Goal: Communication & Community: Answer question/provide support

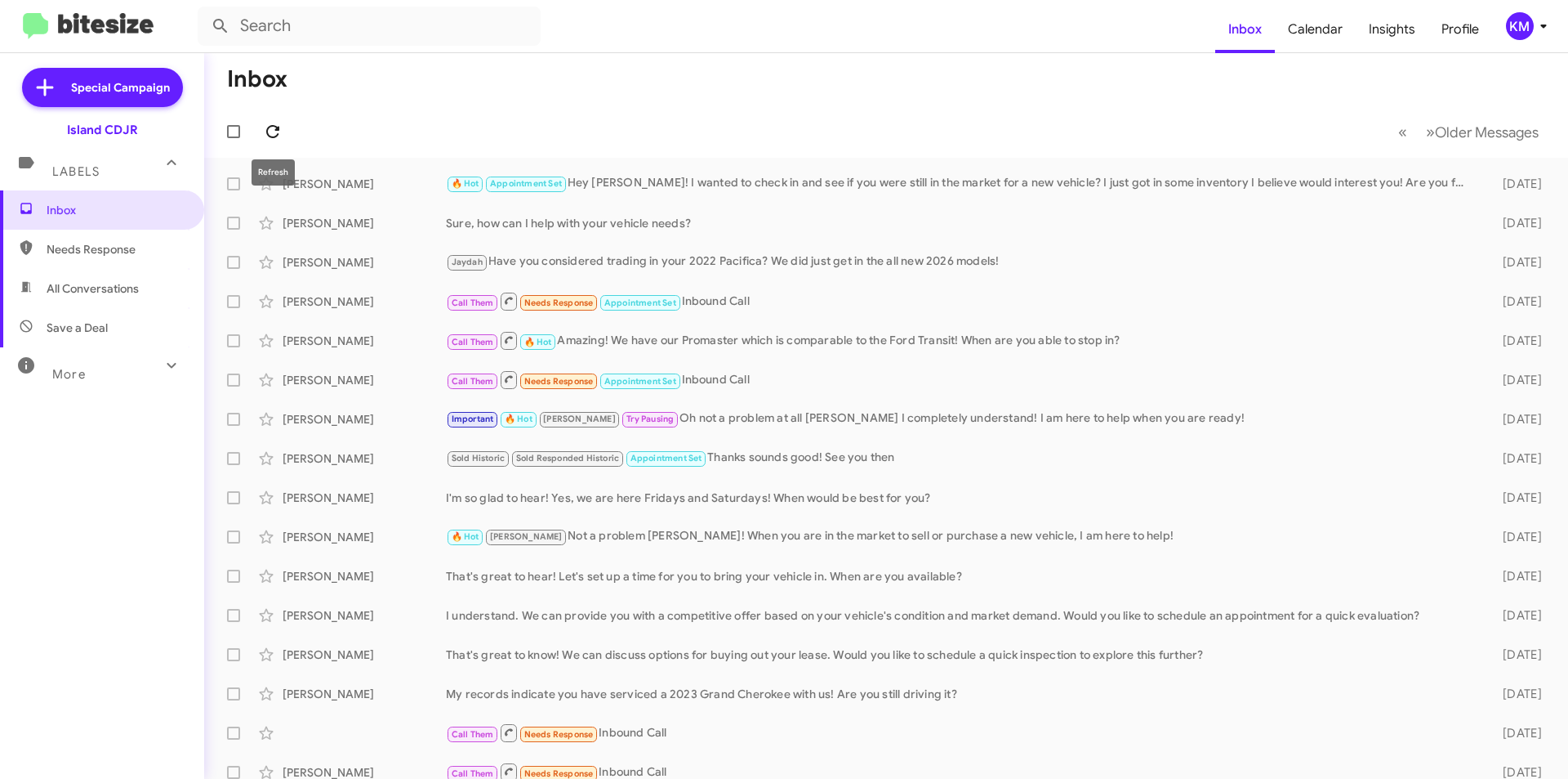
click at [272, 127] on icon at bounding box center [272, 131] width 20 height 20
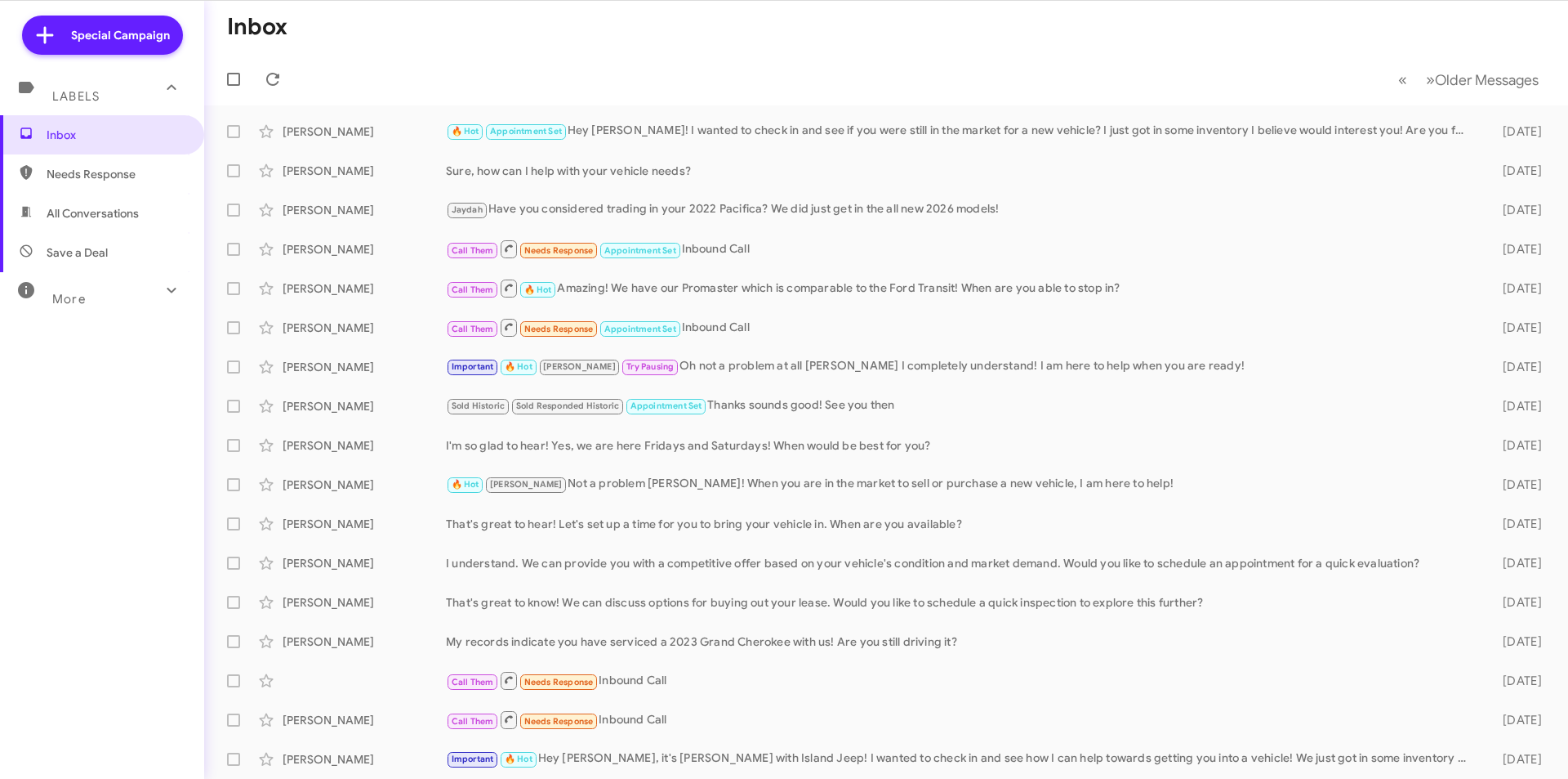
click at [91, 214] on span "All Conversations" at bounding box center [92, 213] width 92 height 16
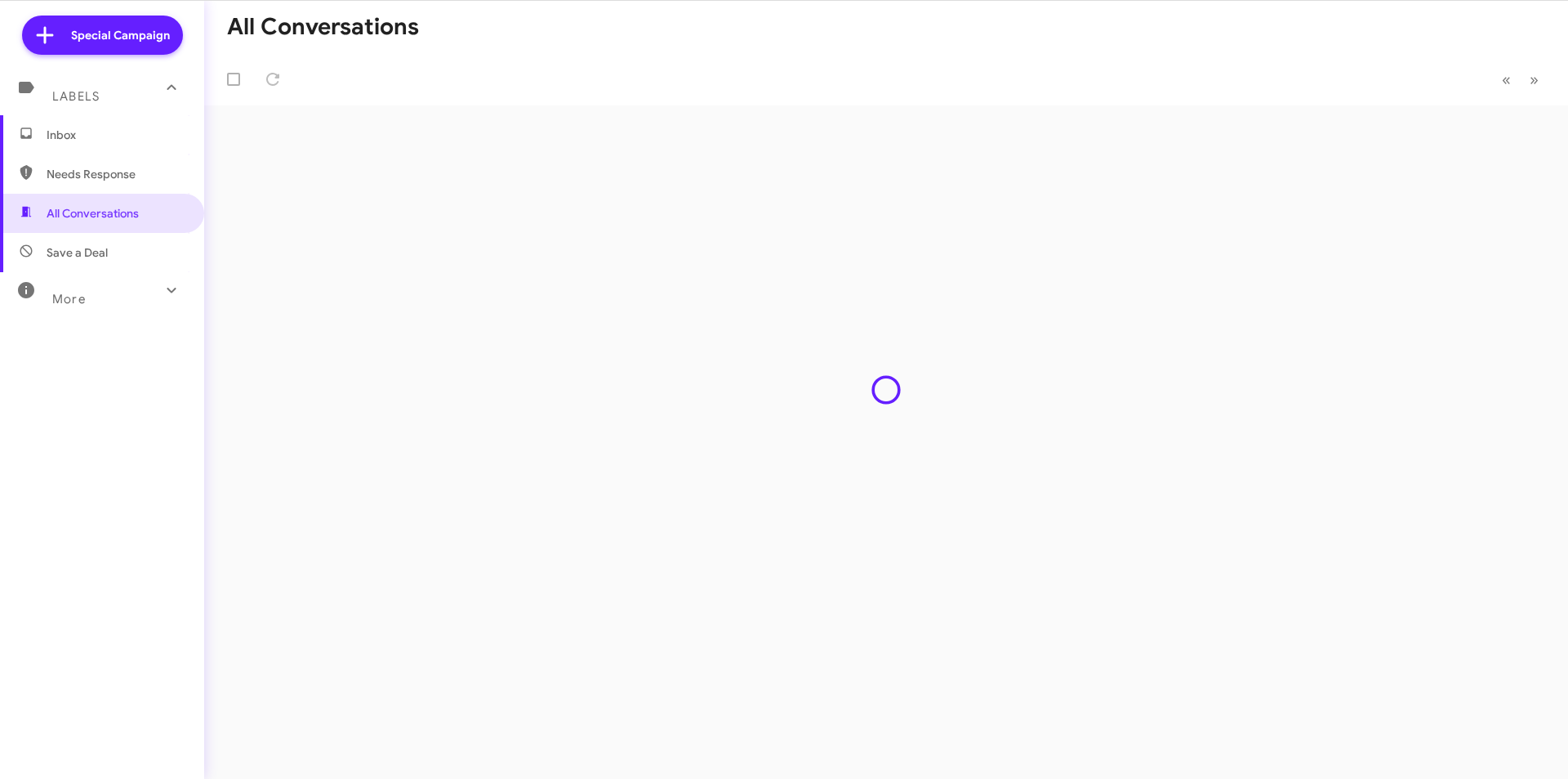
click at [125, 132] on span "Inbox" at bounding box center [116, 134] width 139 height 16
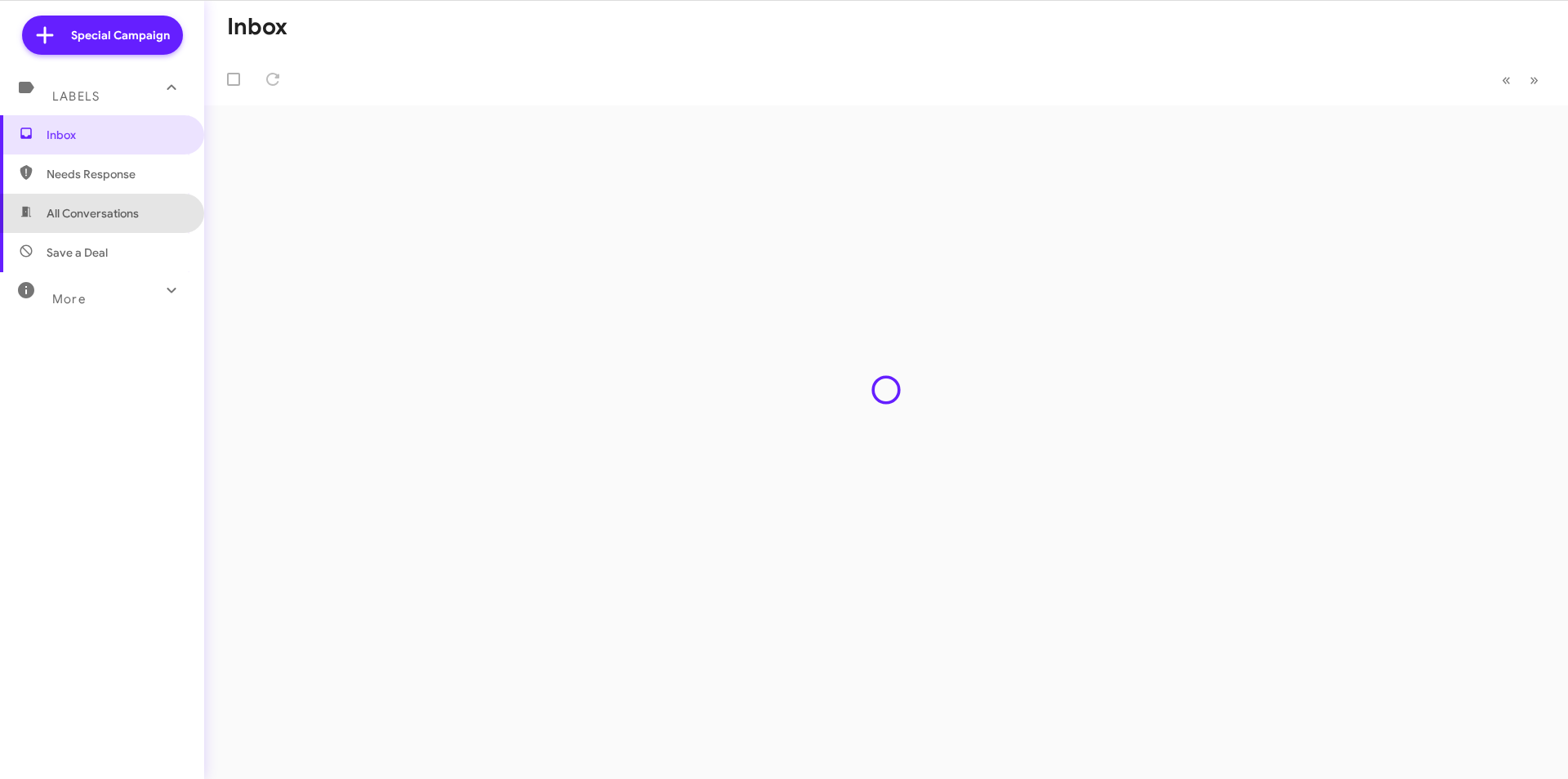
click at [143, 222] on span "All Conversations" at bounding box center [101, 213] width 204 height 39
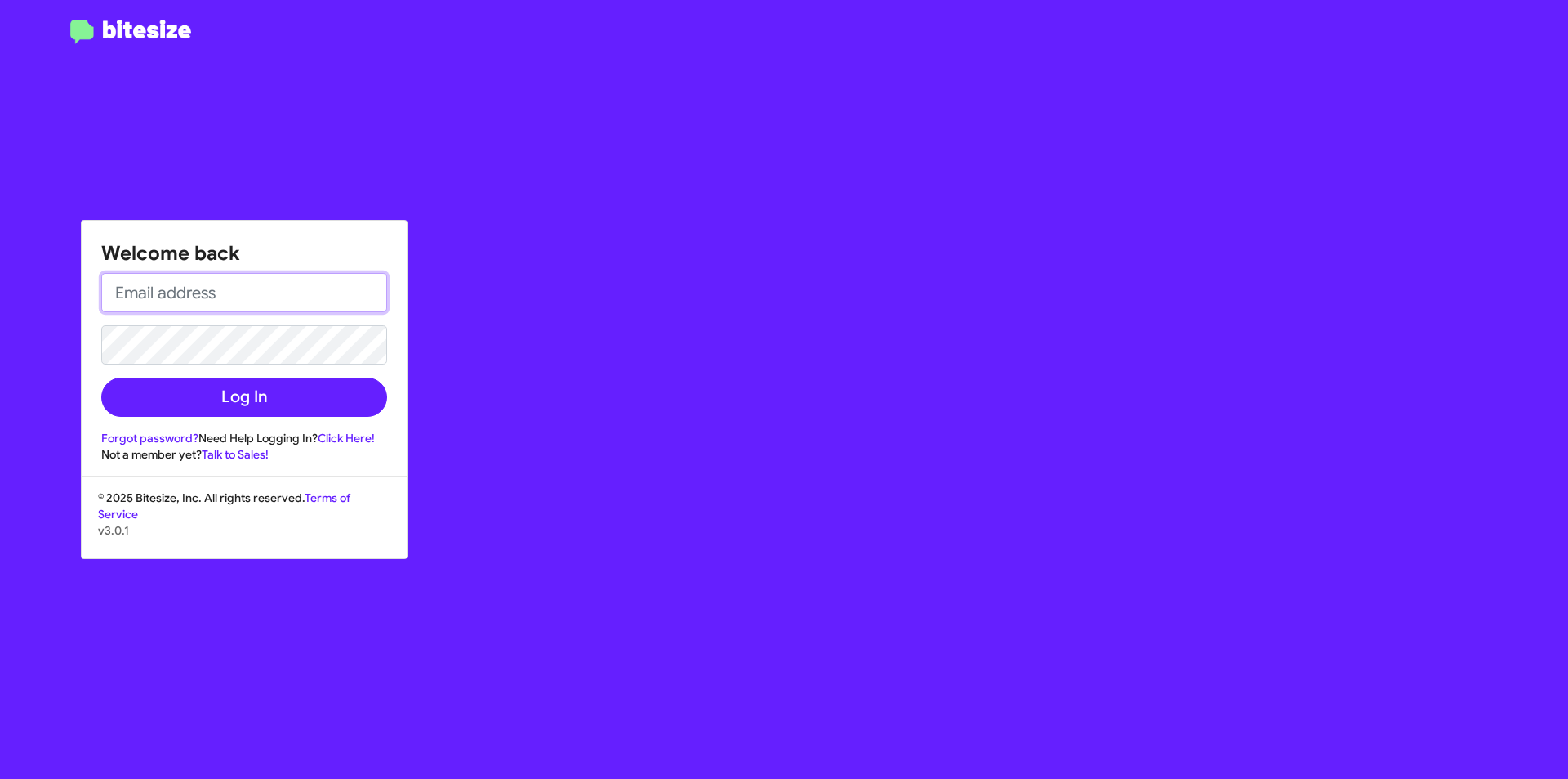
click at [183, 295] on input "email" at bounding box center [244, 292] width 285 height 39
click at [284, 294] on input "email" at bounding box center [244, 292] width 285 height 39
type input "kmorel@myislandcdjr.com"
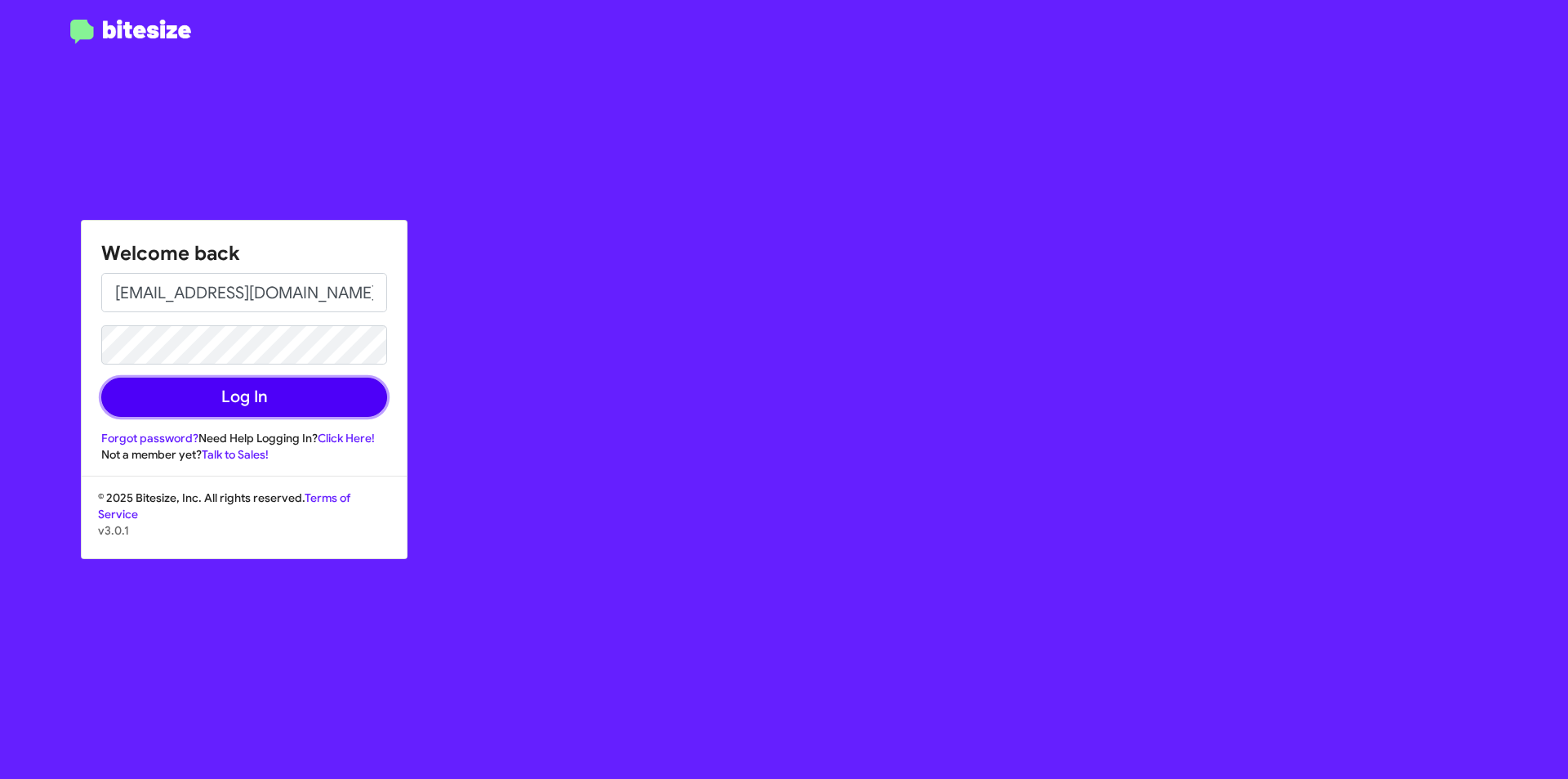
click at [288, 397] on button "Log In" at bounding box center [244, 396] width 285 height 39
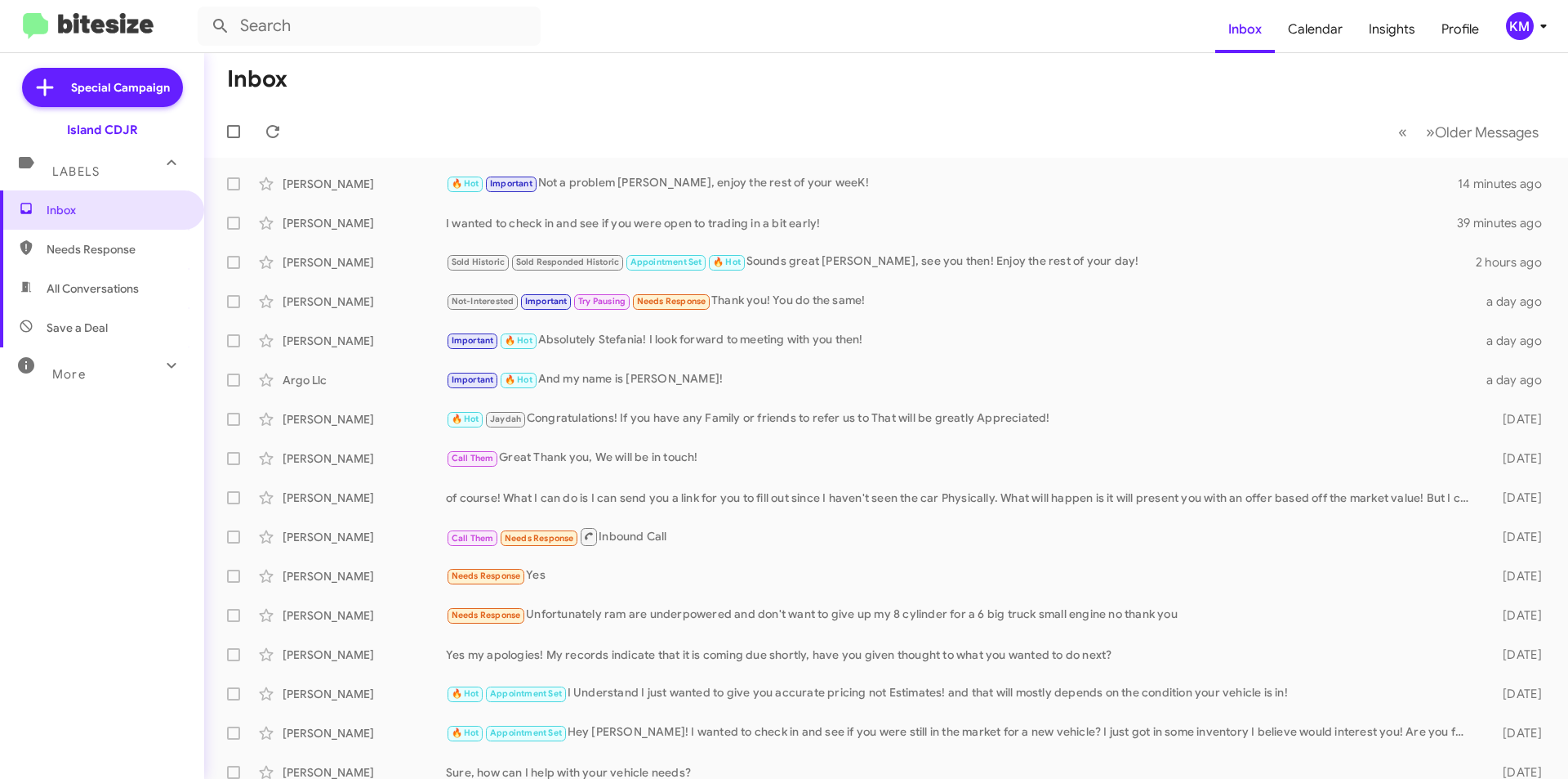
click at [128, 290] on span "All Conversations" at bounding box center [92, 289] width 92 height 16
type input "in:all-conversations"
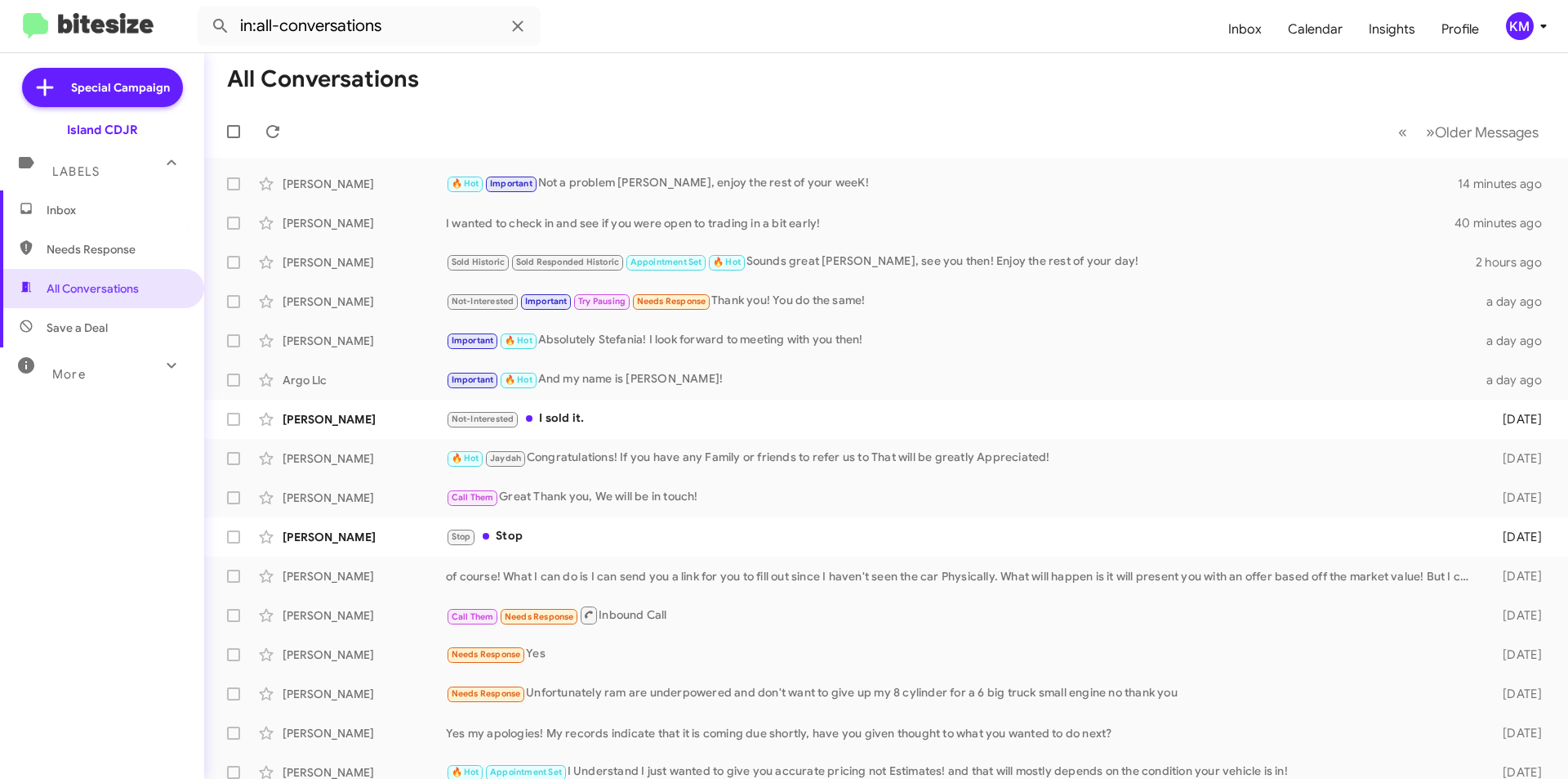
click at [95, 212] on span "Inbox" at bounding box center [116, 210] width 139 height 16
